Goal: Register for event/course

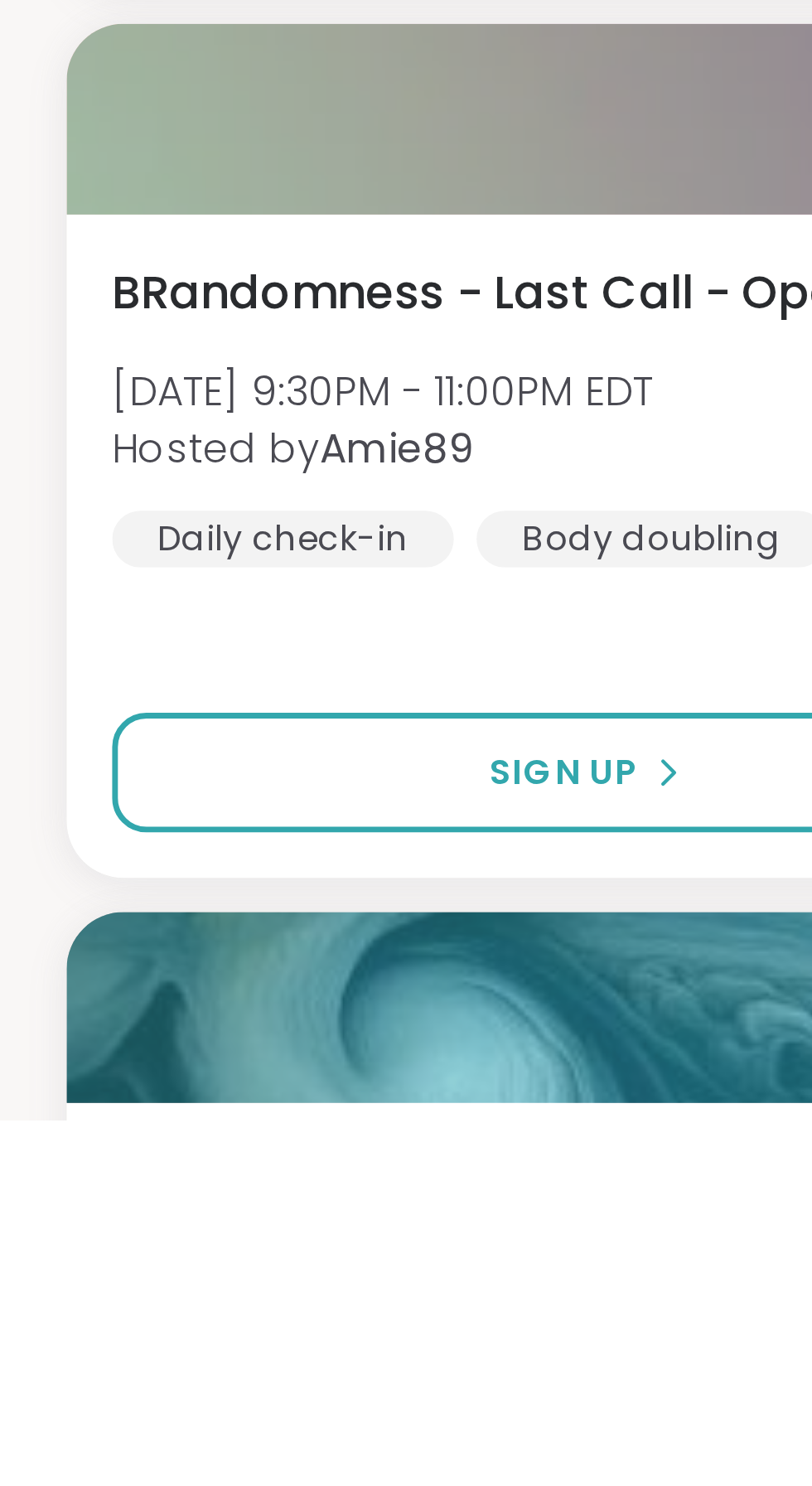
scroll to position [808, 0]
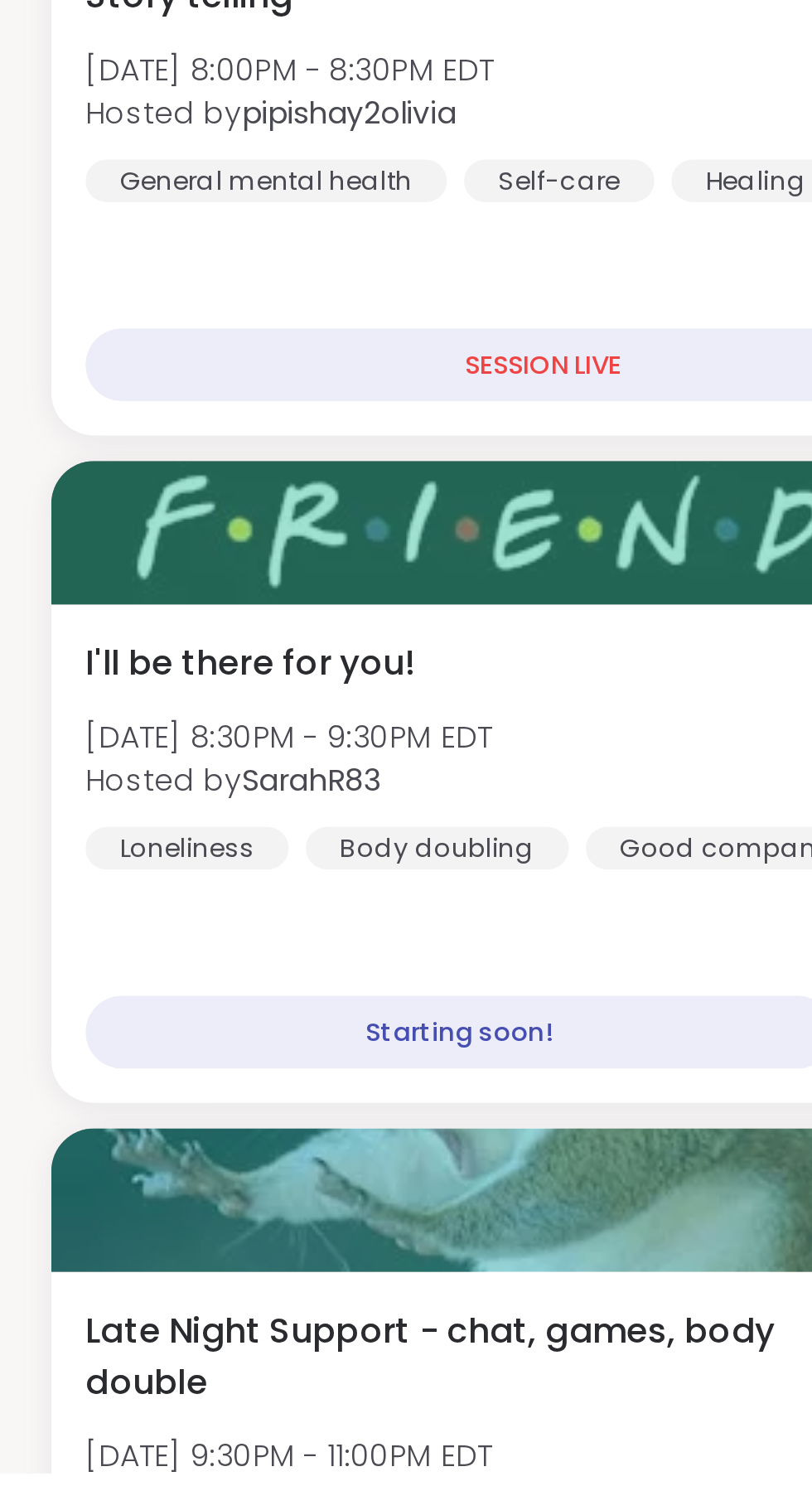
scroll to position [179, 0]
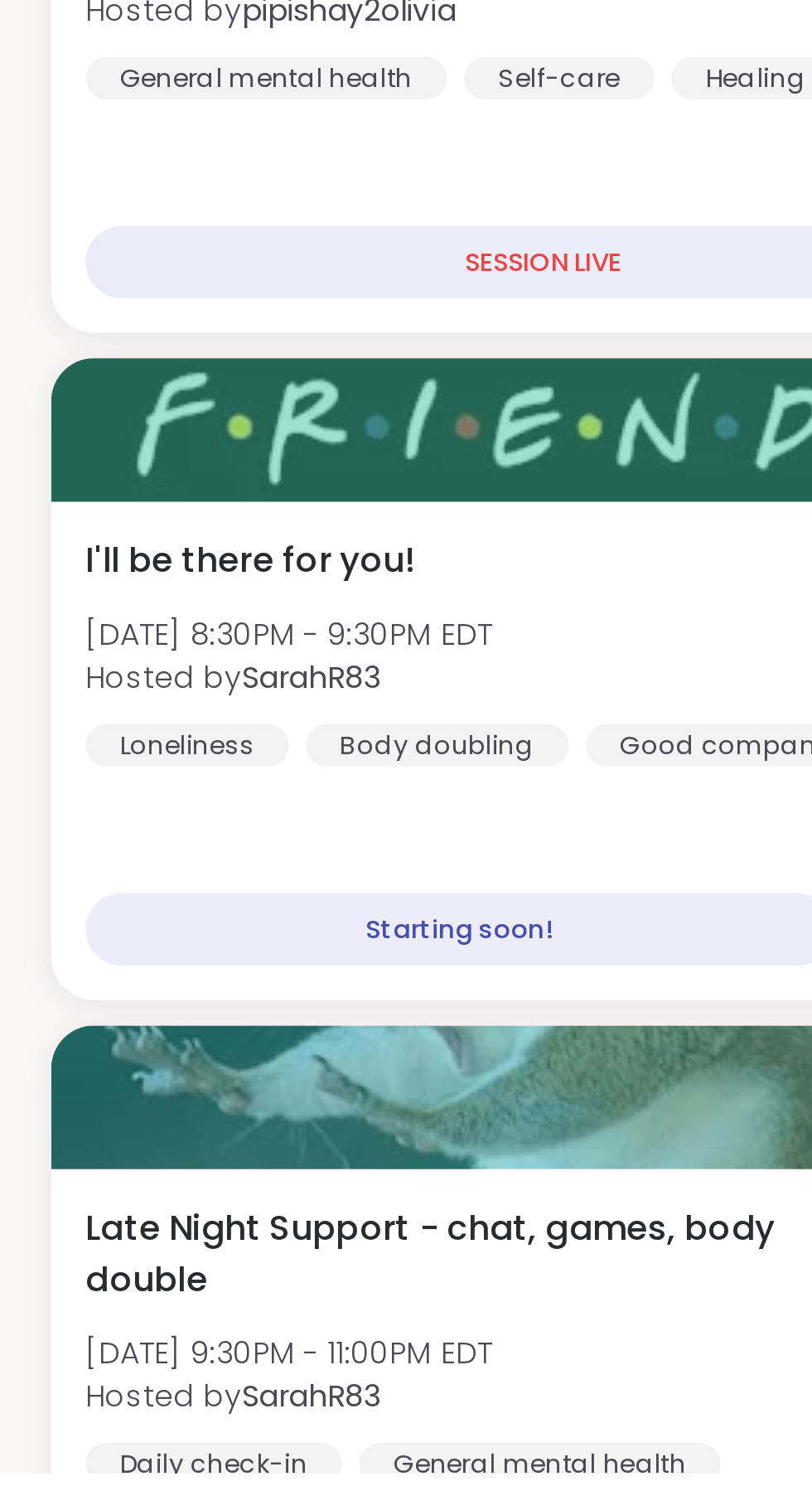
click at [81, 1142] on div "I'll be there for you! [DATE] 8:30PM - 9:30PM EDT Hosted by SarahR83 Loneliness…" at bounding box center [211, 1167] width 354 height 90
click at [97, 1090] on div at bounding box center [210, 1081] width 381 height 55
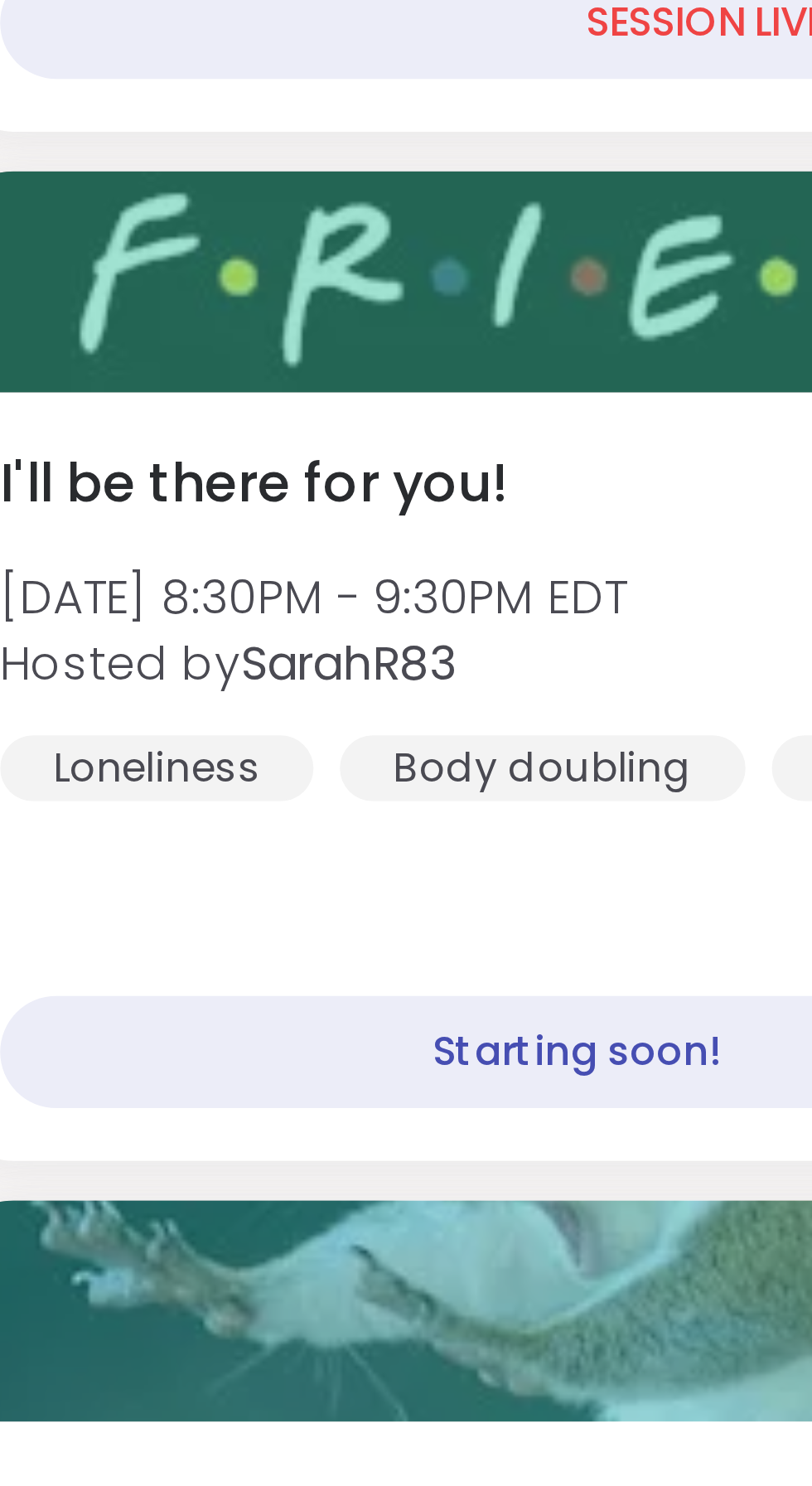
click at [93, 1138] on span "I'll be there for you!" at bounding box center [97, 1132] width 127 height 20
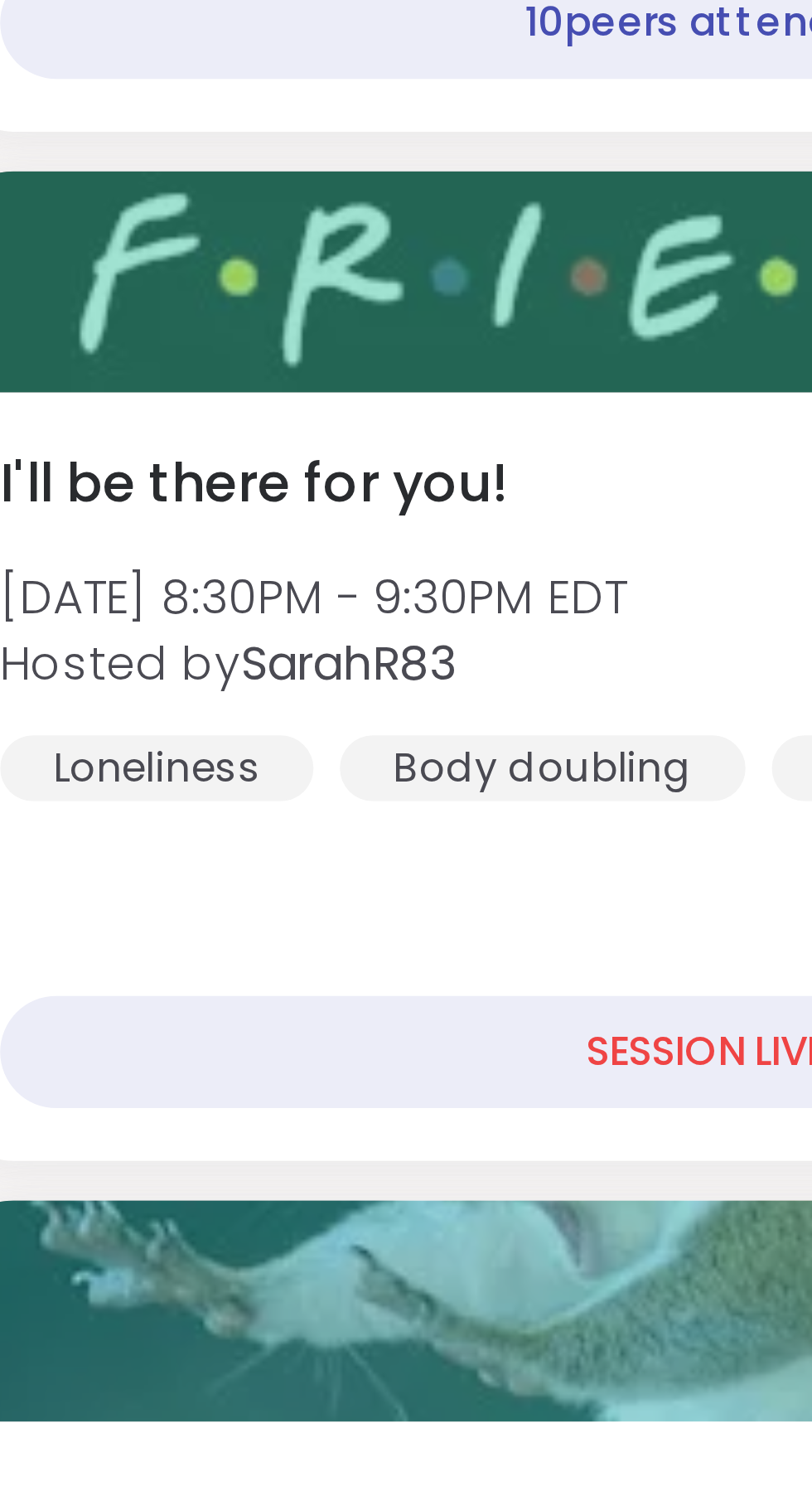
click at [103, 1139] on span "I'll be there for you!" at bounding box center [97, 1132] width 127 height 20
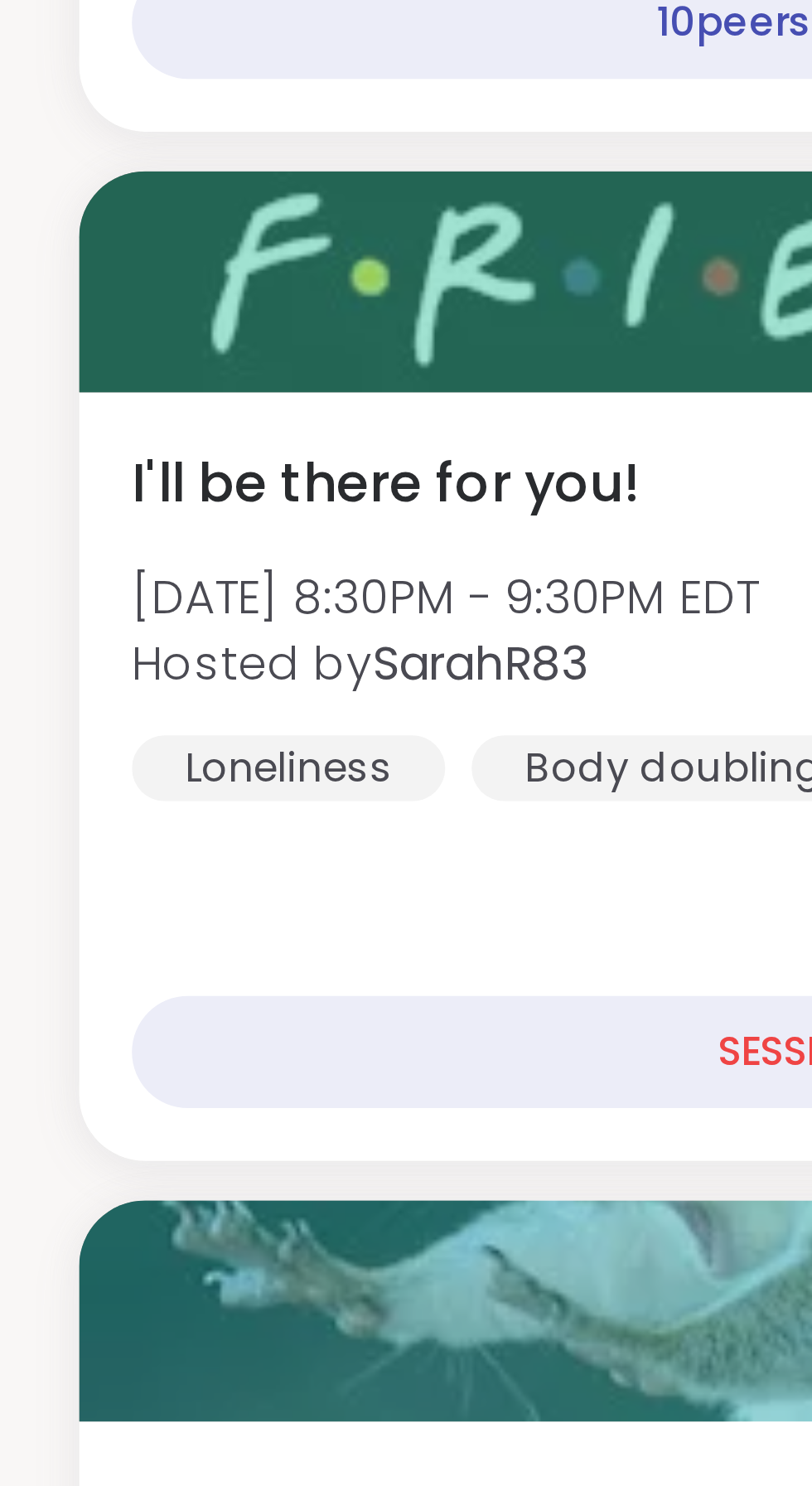
click at [79, 1191] on div "I'll be there for you! [DATE] 8:30PM - 9:30PM EDT Hosted by SarahR83 Loneliness…" at bounding box center [211, 1167] width 354 height 90
click at [73, 1137] on span "I'll be there for you!" at bounding box center [97, 1132] width 127 height 20
click at [111, 1084] on div at bounding box center [210, 1081] width 381 height 55
click at [104, 1251] on div "I'll be there for you! [DATE] 8:30PM - 9:30PM EDT Hosted by SarahR83 Loneliness…" at bounding box center [210, 1206] width 381 height 193
click at [124, 1282] on div "SESSION LIVE" at bounding box center [211, 1274] width 354 height 28
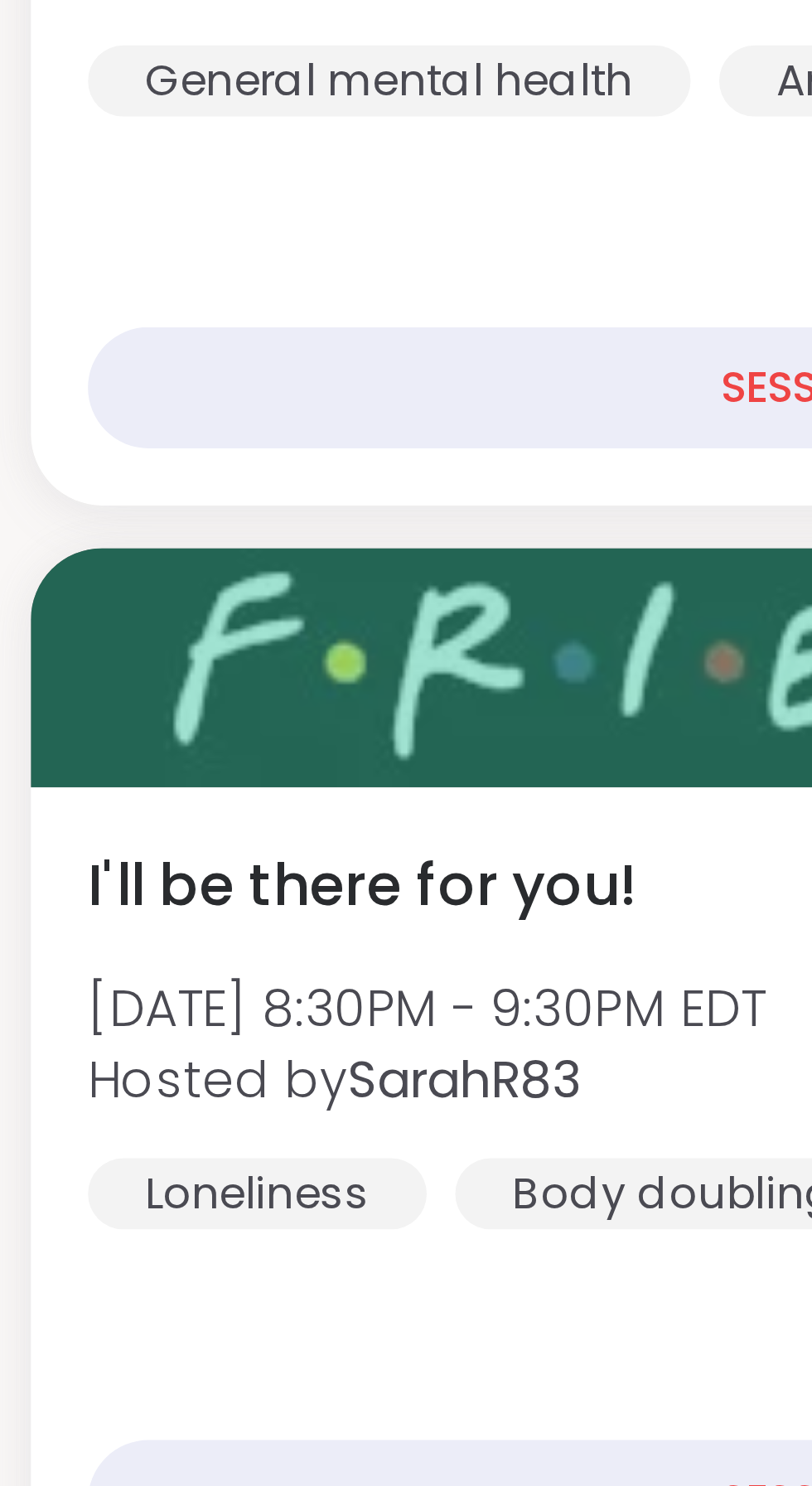
scroll to position [78, 0]
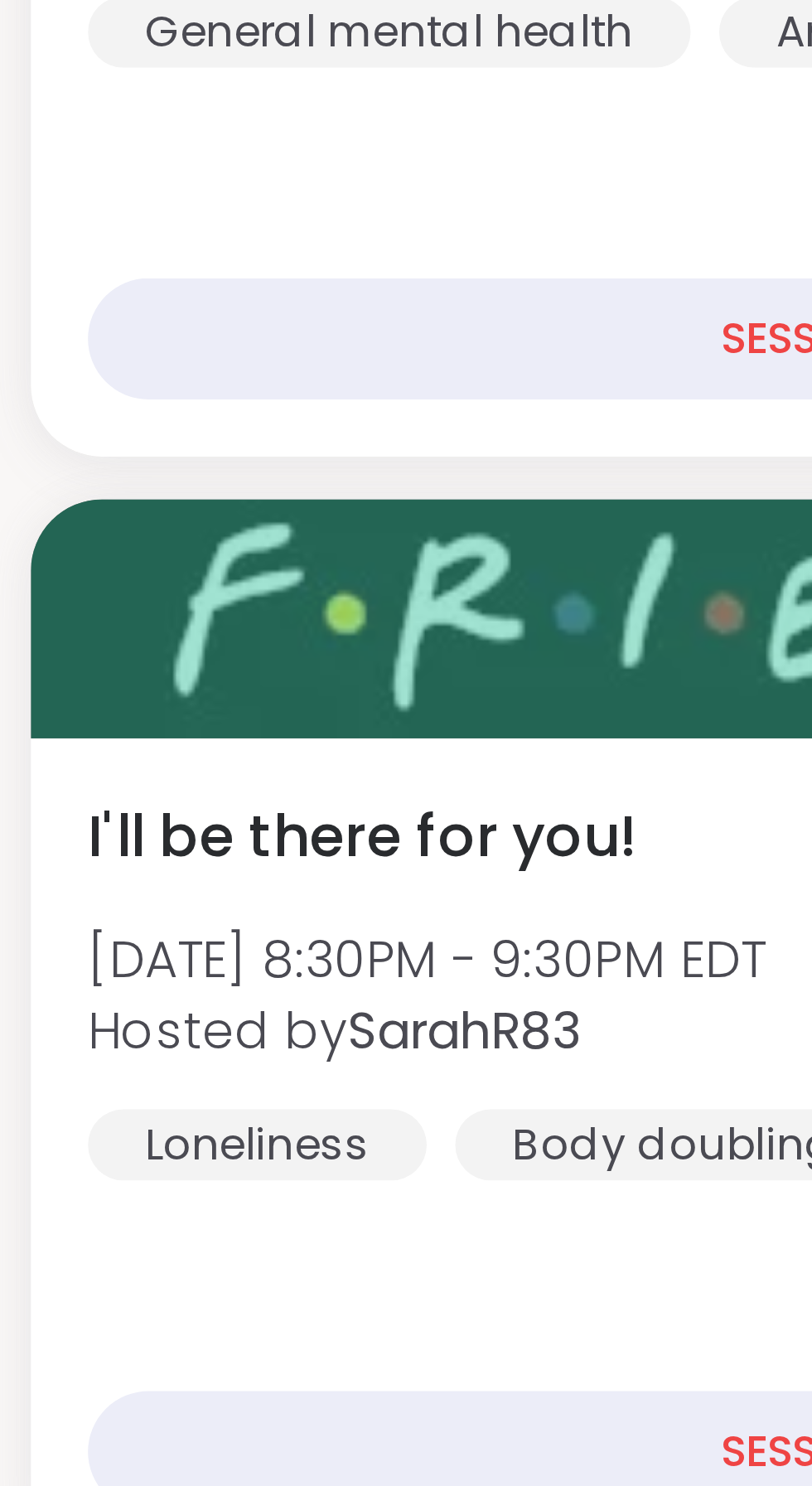
click at [102, 675] on div at bounding box center [210, 665] width 381 height 55
click at [86, 717] on span "I'll be there for you!" at bounding box center [97, 717] width 127 height 20
click at [90, 749] on span "[DATE] 8:30PM - 9:30PM EDT" at bounding box center [112, 745] width 157 height 16
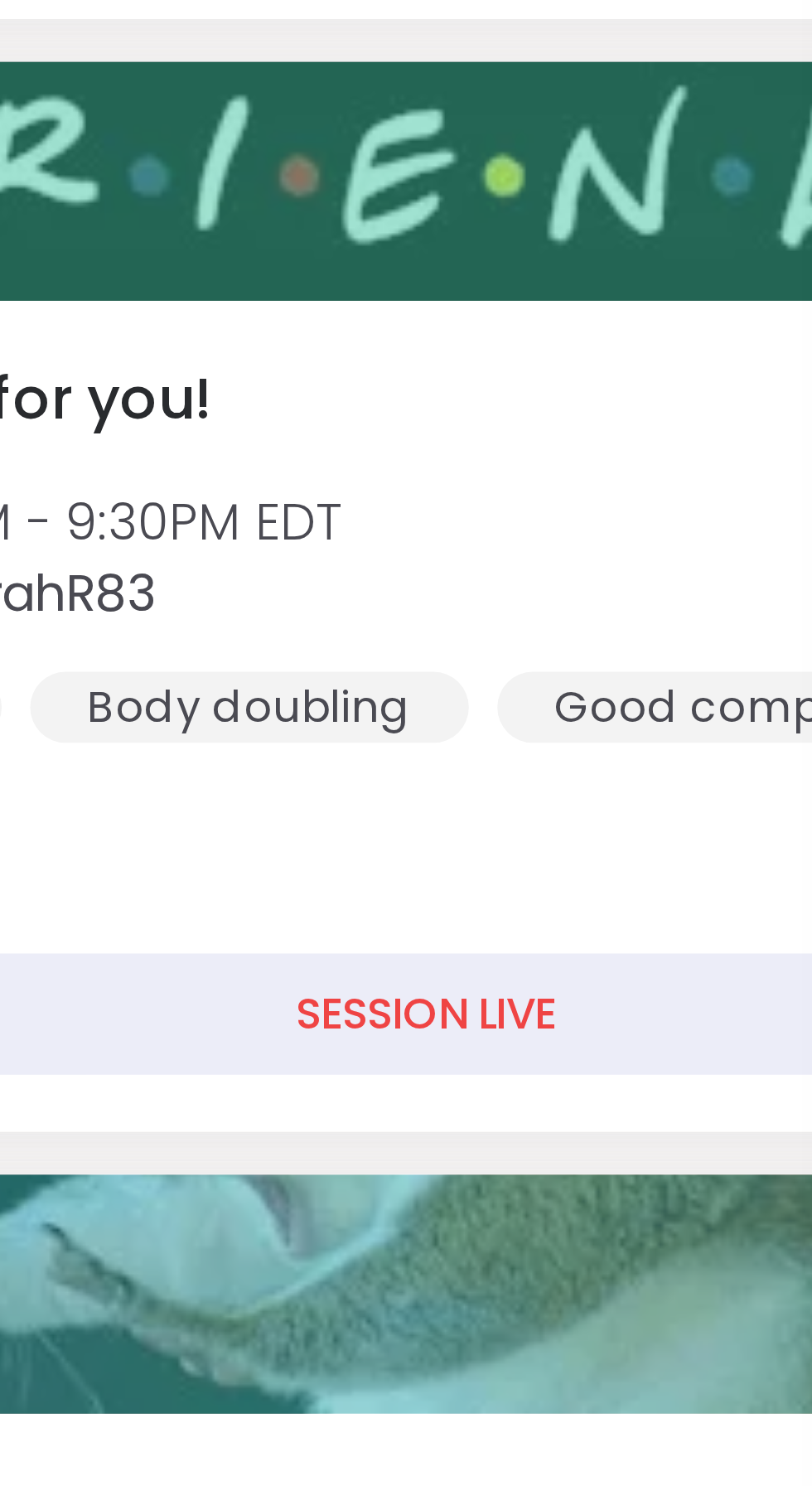
click at [213, 859] on div "SESSION LIVE" at bounding box center [211, 859] width 354 height 28
click at [208, 861] on div "SESSION LIVE" at bounding box center [211, 859] width 354 height 28
click at [173, 860] on div "SESSION LIVE" at bounding box center [211, 859] width 354 height 28
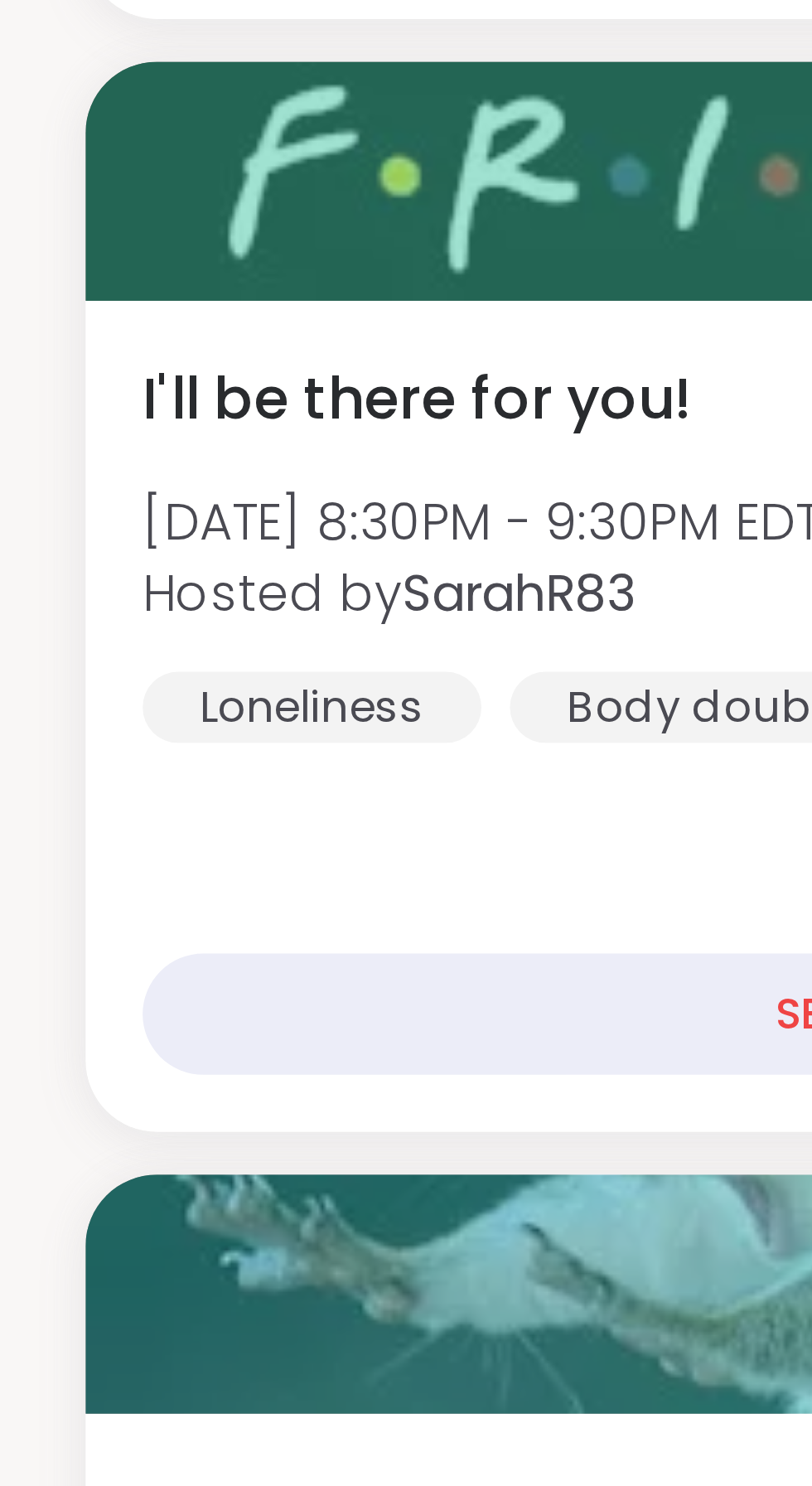
click at [88, 864] on div "SESSION LIVE" at bounding box center [211, 859] width 354 height 28
click at [68, 756] on span "Hosted by SarahR83" at bounding box center [112, 762] width 157 height 16
click at [78, 719] on span "I'll be there for you!" at bounding box center [97, 717] width 127 height 20
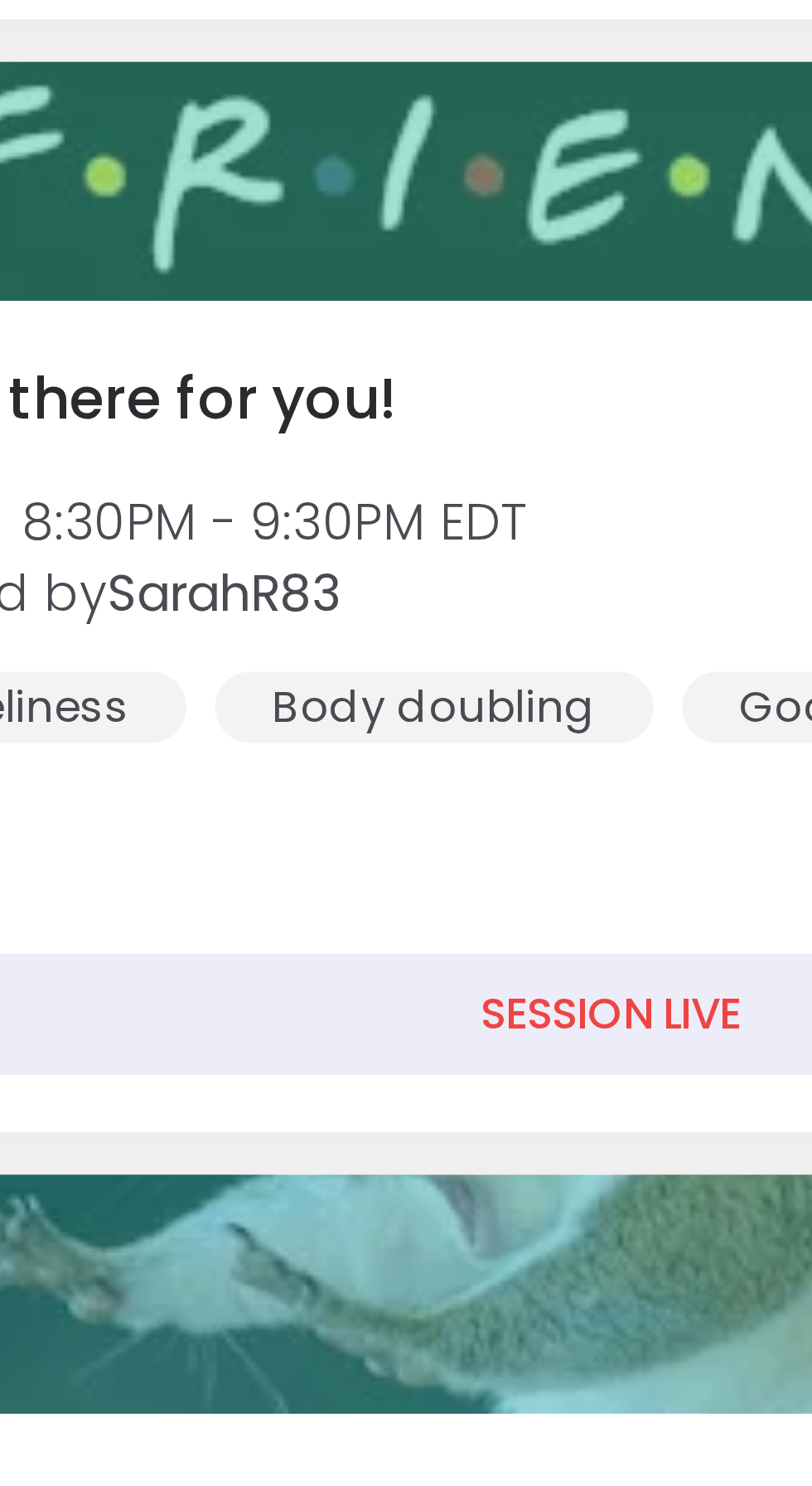
click at [199, 860] on div "SESSION LIVE" at bounding box center [211, 859] width 354 height 28
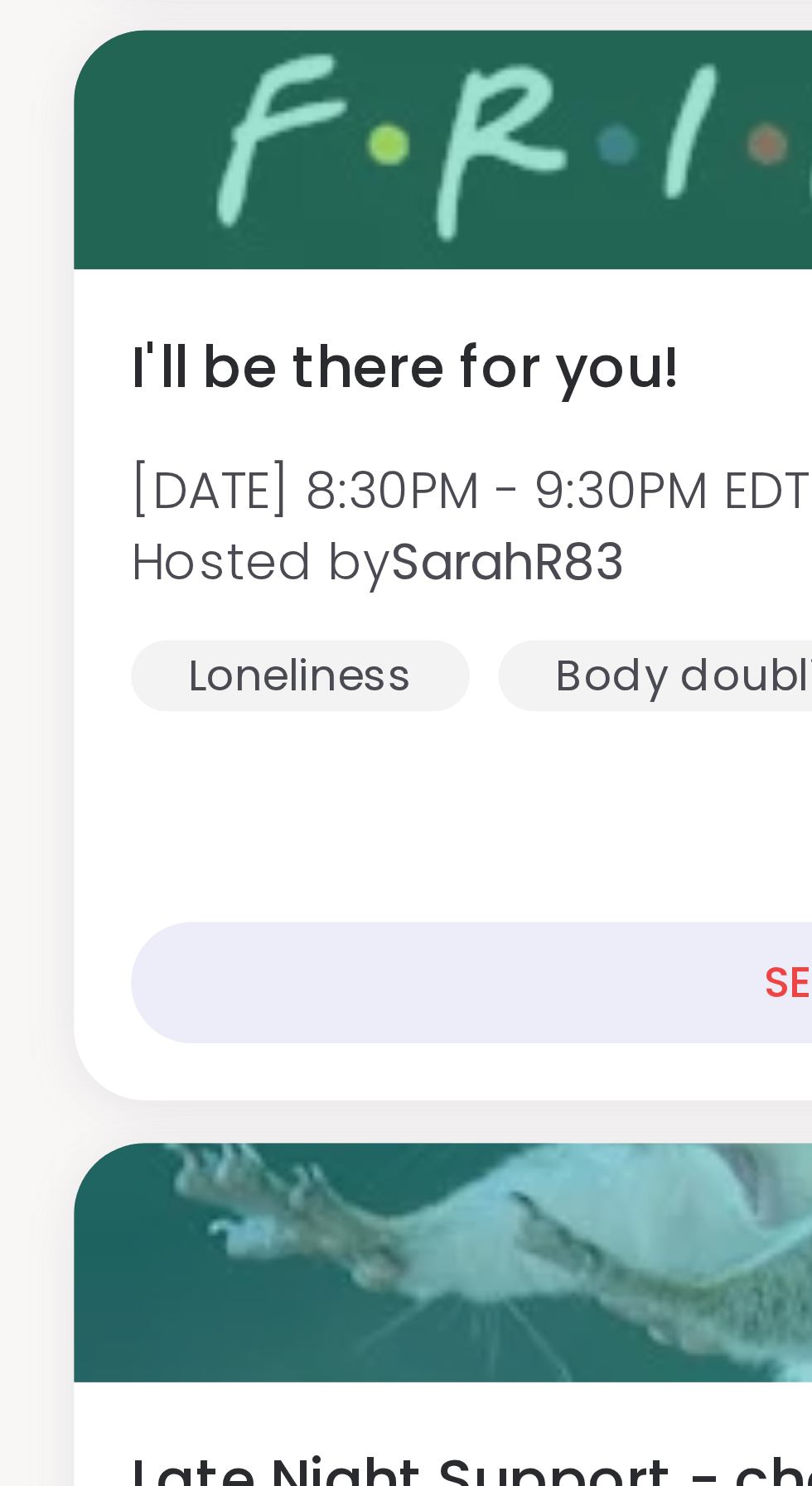
scroll to position [112, 0]
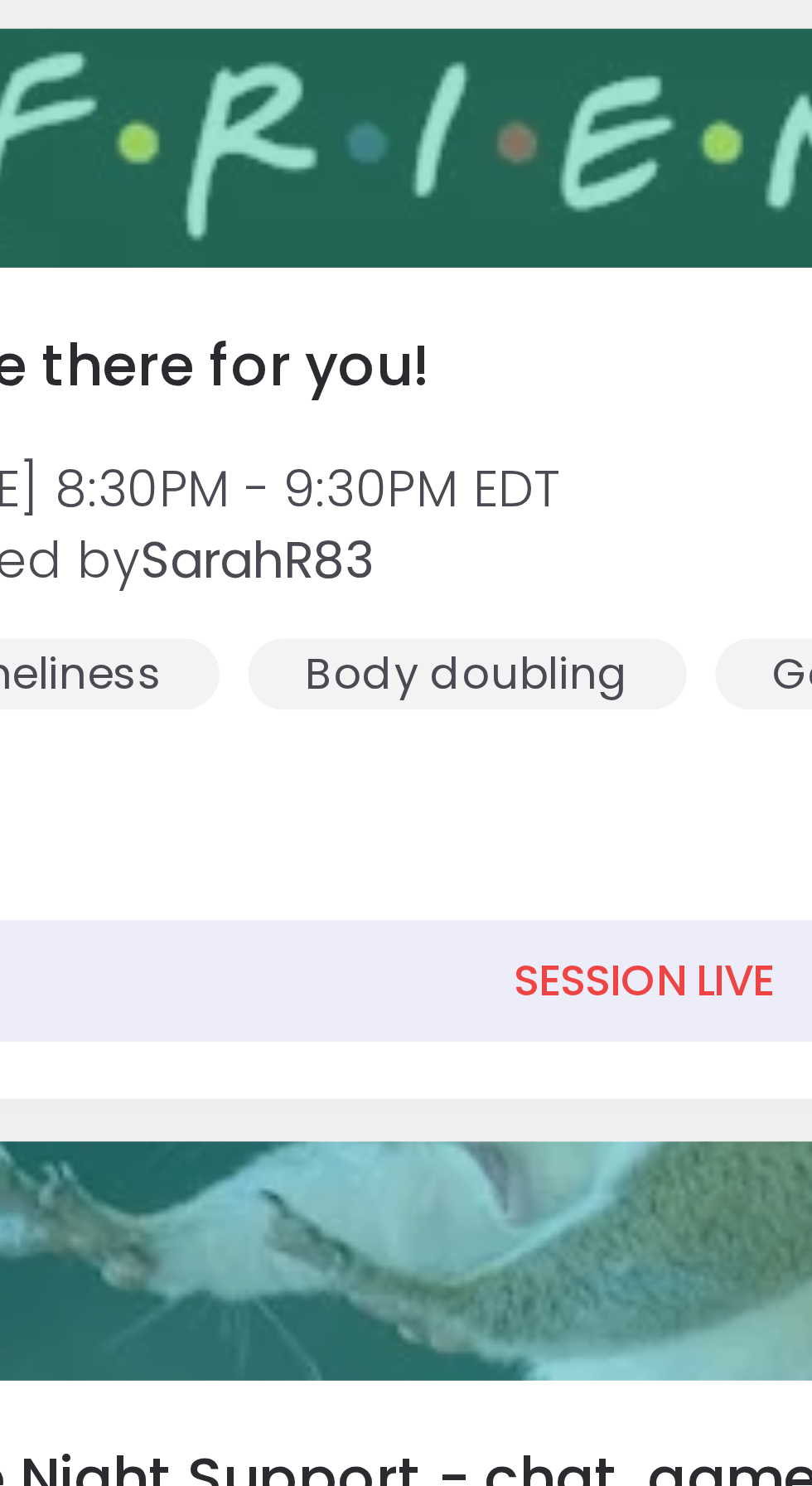
click at [193, 828] on div "SESSION LIVE" at bounding box center [211, 825] width 354 height 28
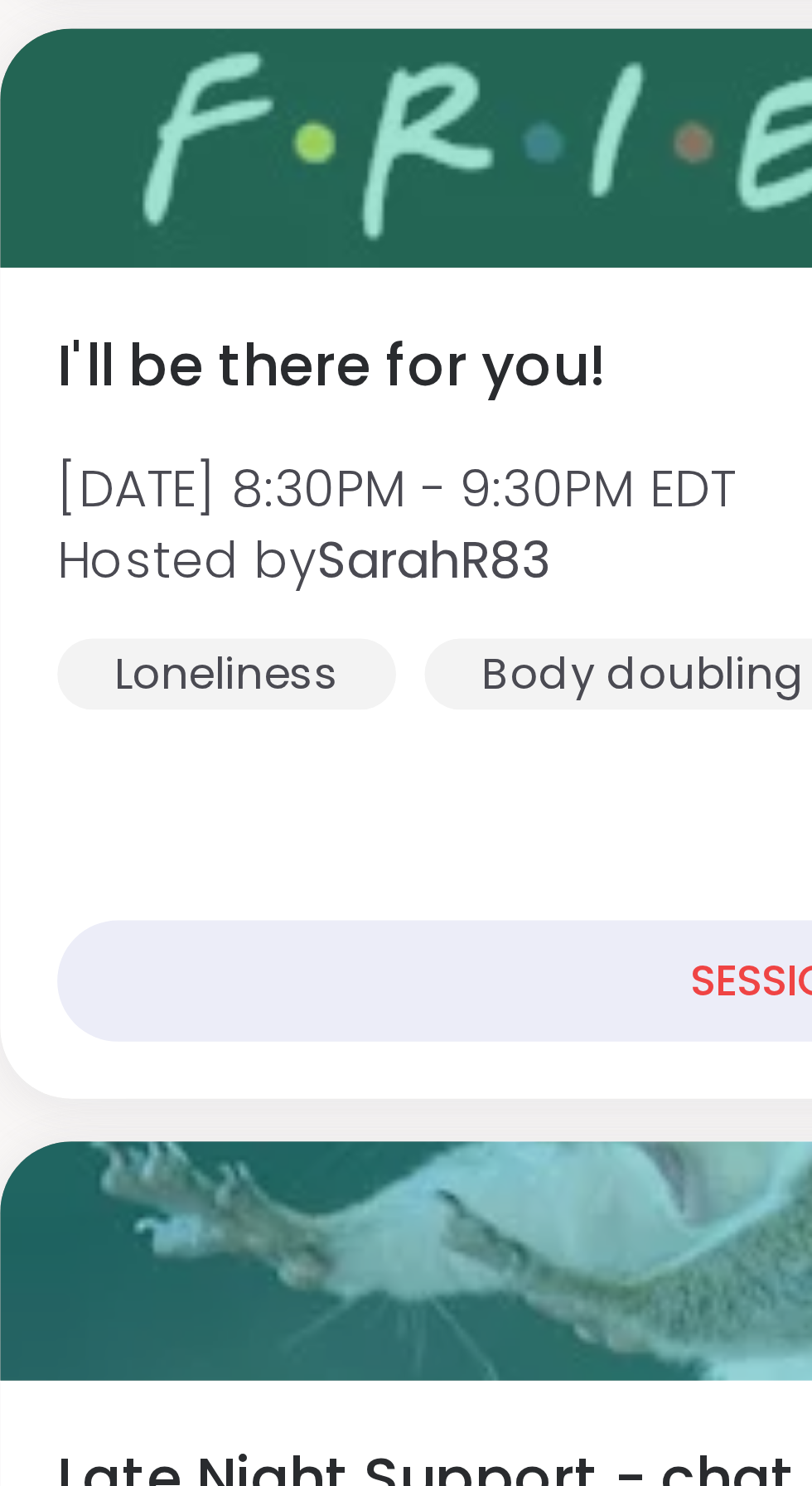
click at [79, 751] on div "Loneliness" at bounding box center [72, 754] width 79 height 16
